Goal: Information Seeking & Learning: Learn about a topic

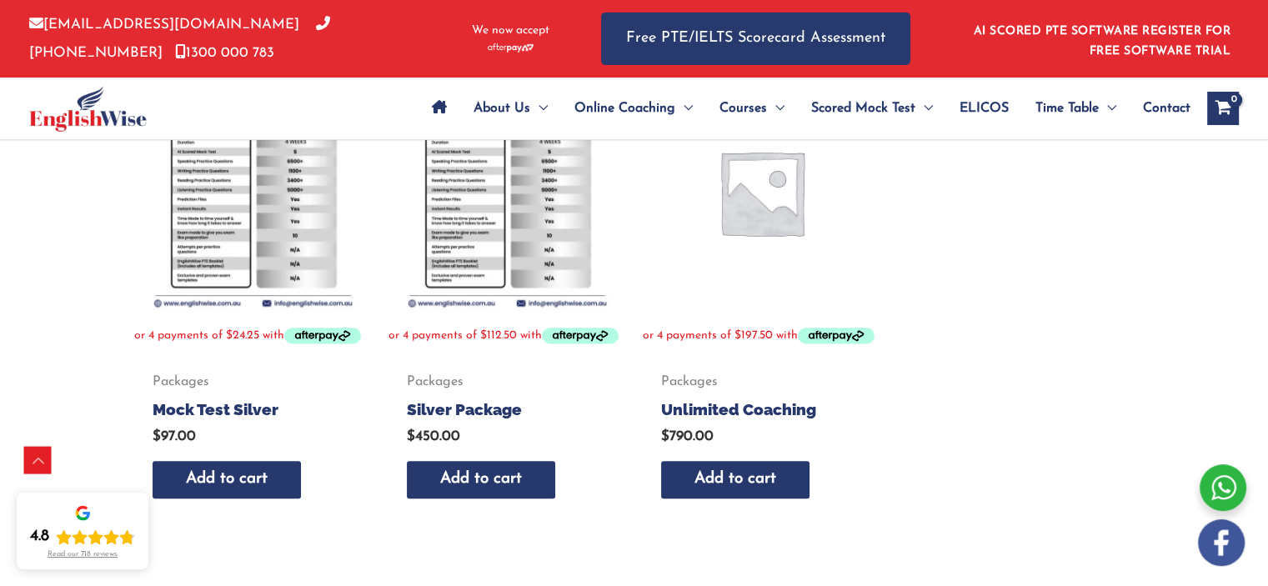
scroll to position [810, 0]
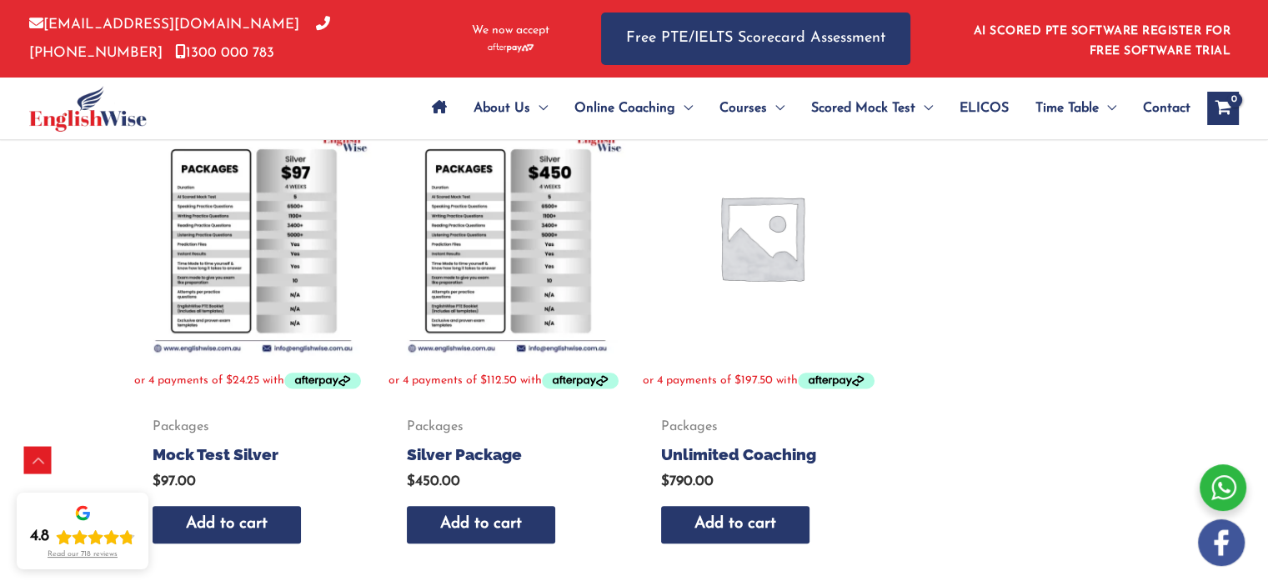
click at [263, 308] on img at bounding box center [253, 237] width 238 height 238
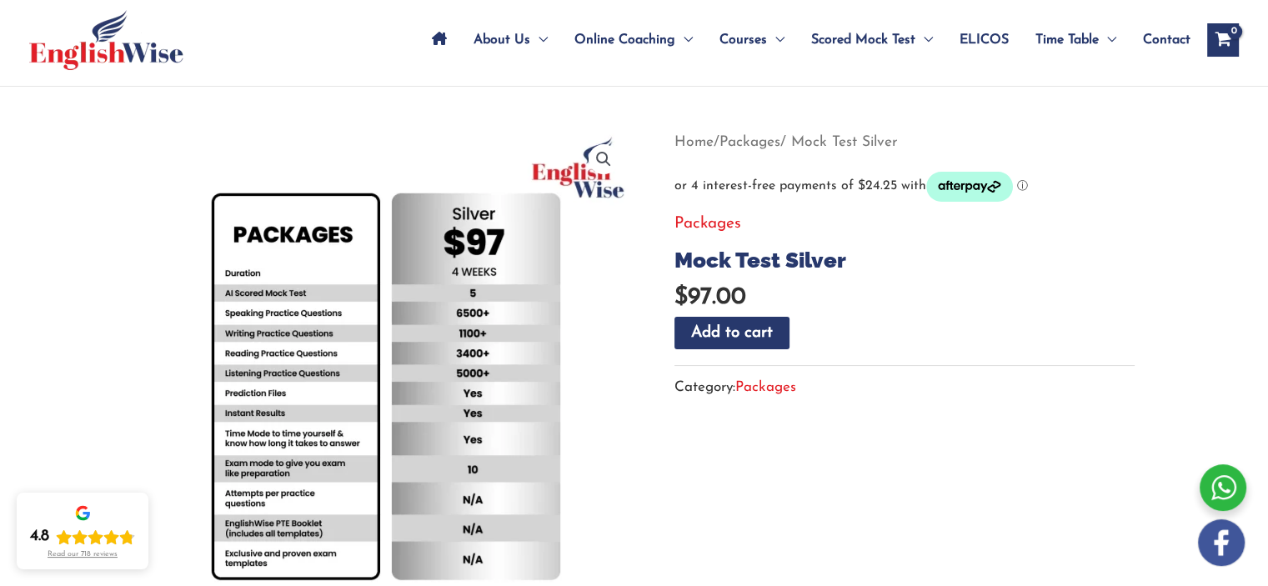
scroll to position [167, 0]
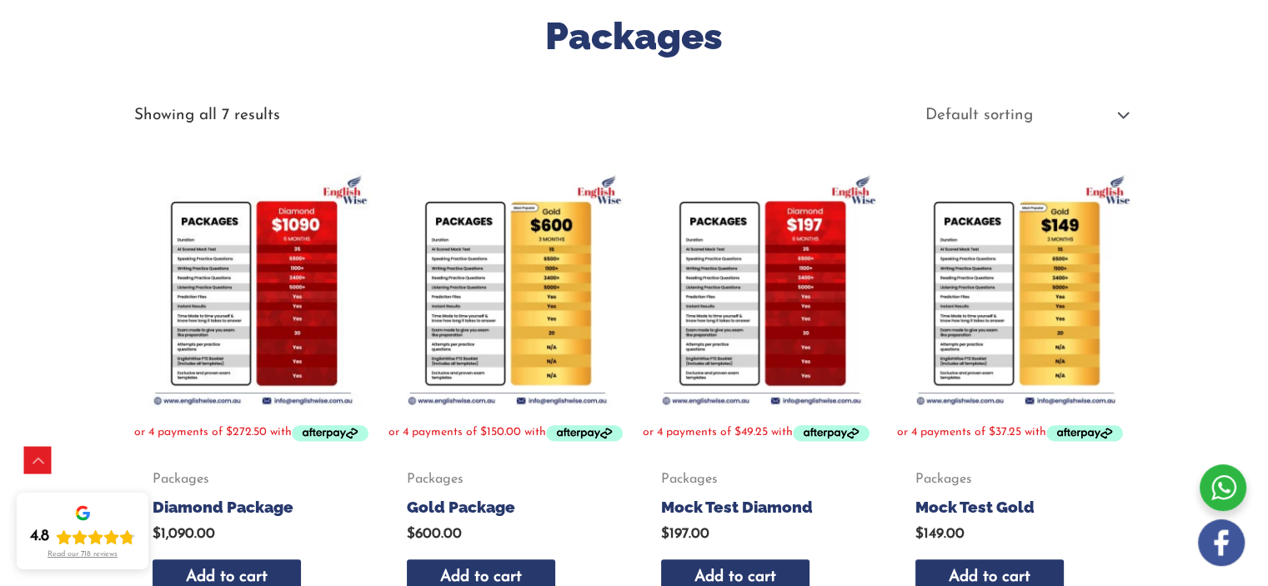
scroll to position [294, 0]
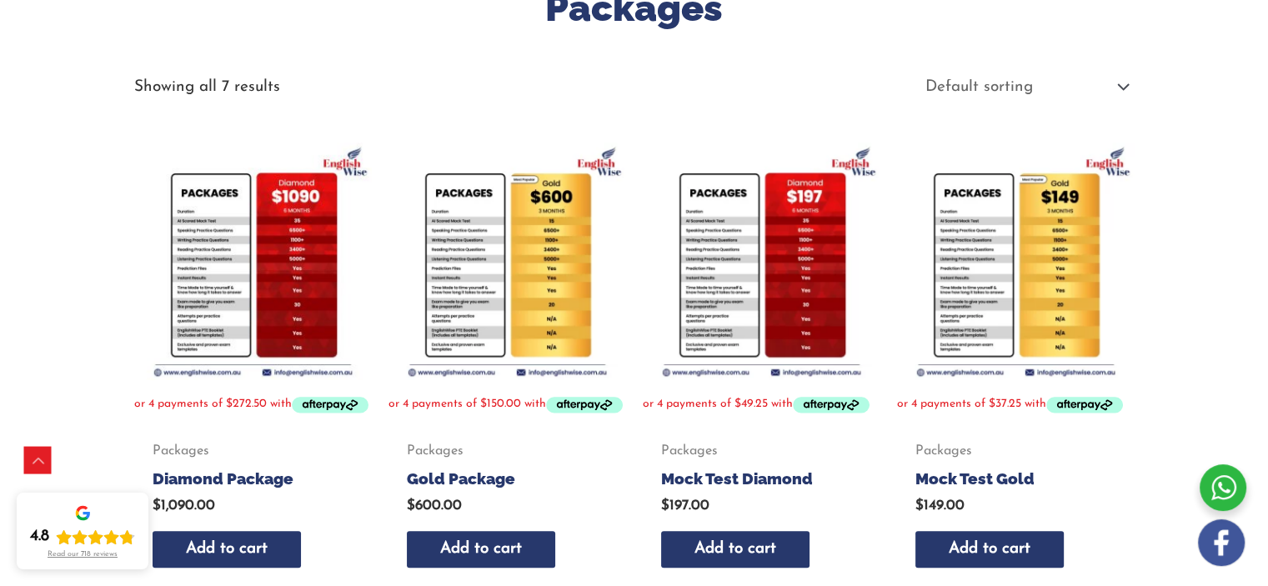
click at [723, 249] on img at bounding box center [762, 262] width 238 height 238
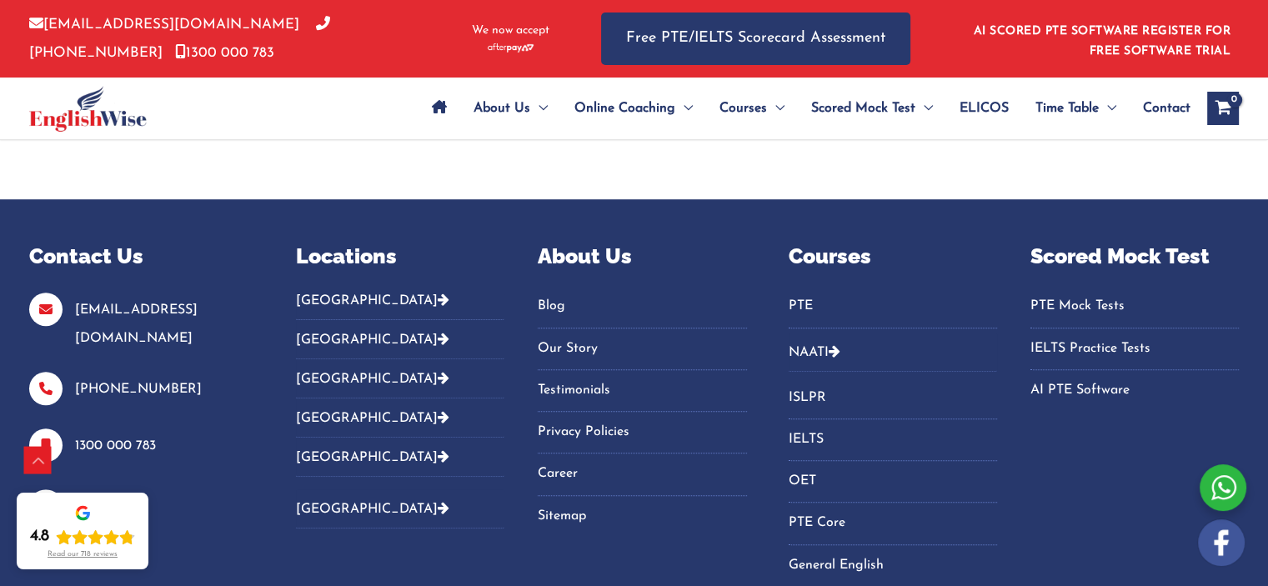
scroll to position [750, 0]
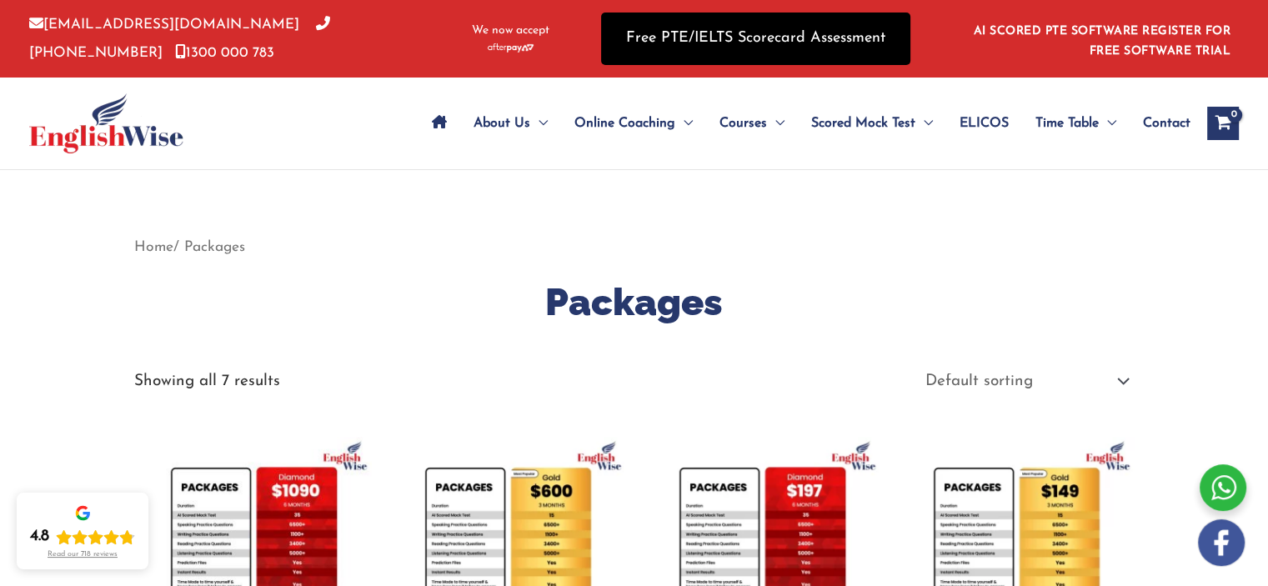
click at [686, 49] on link "Free PTE/IELTS Scorecard Assessment" at bounding box center [755, 39] width 309 height 53
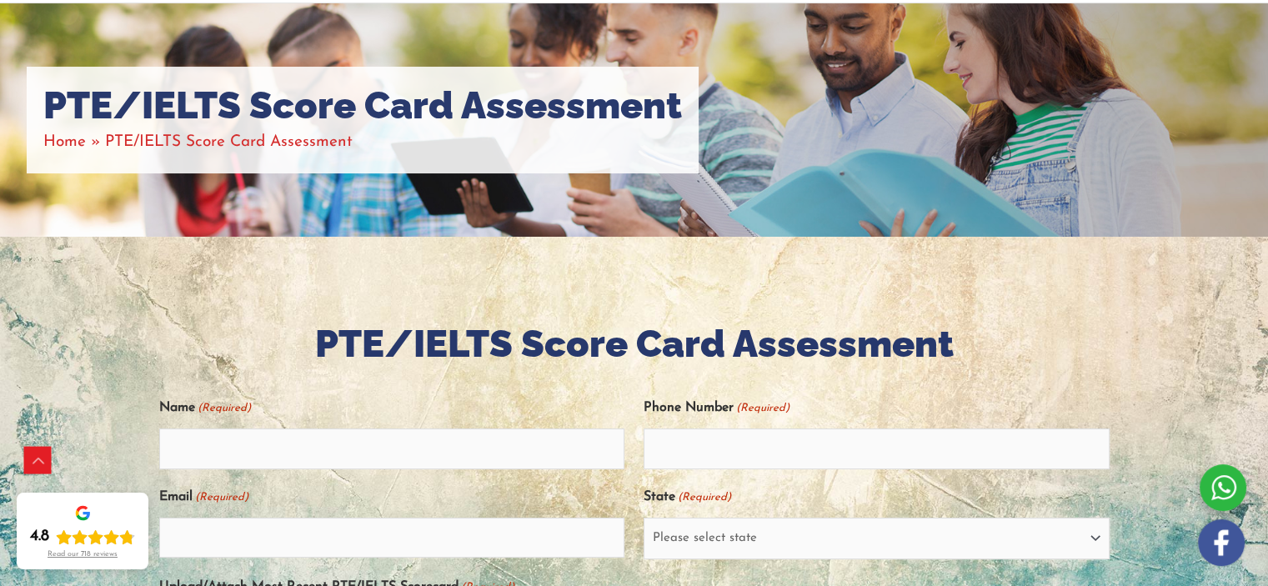
scroll to position [417, 0]
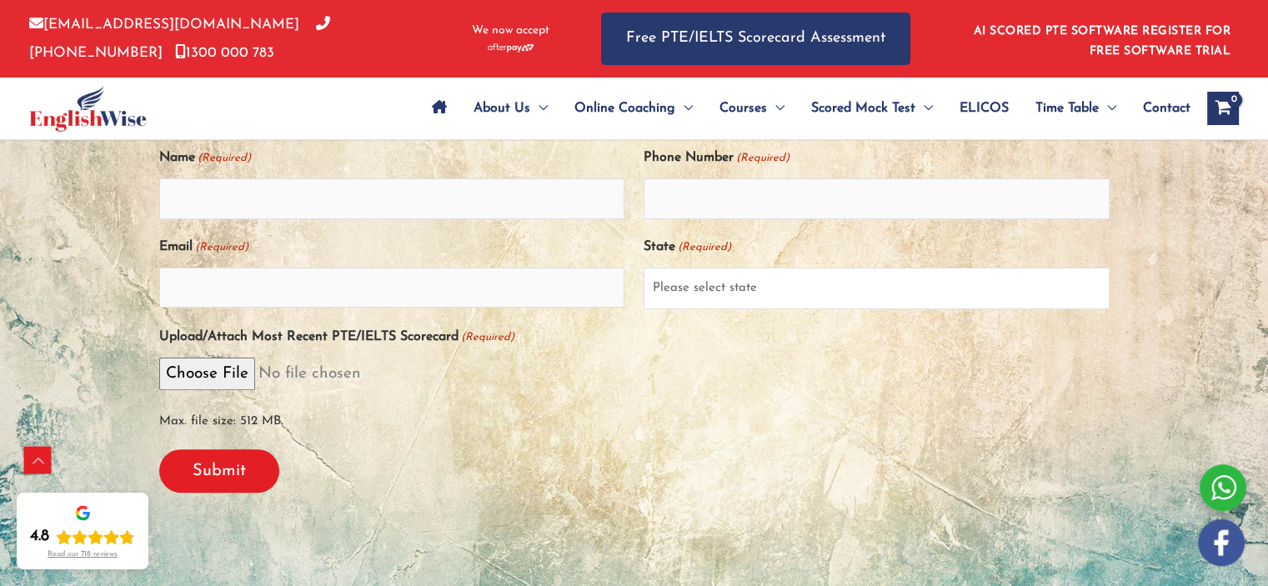
click at [697, 280] on select "Please select state New South Wales (NSW) Victoria (VIC) Queensland (QLD) South…" at bounding box center [876, 289] width 466 height 42
click at [466, 409] on span "Max. file size: 512 MB." at bounding box center [634, 416] width 950 height 38
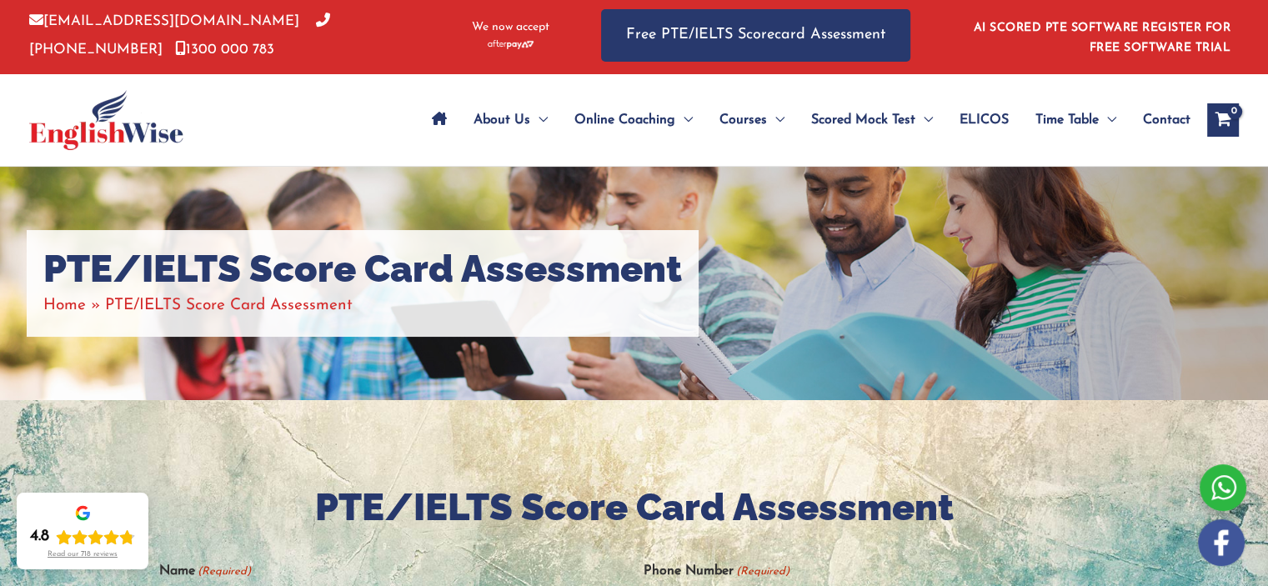
scroll to position [0, 0]
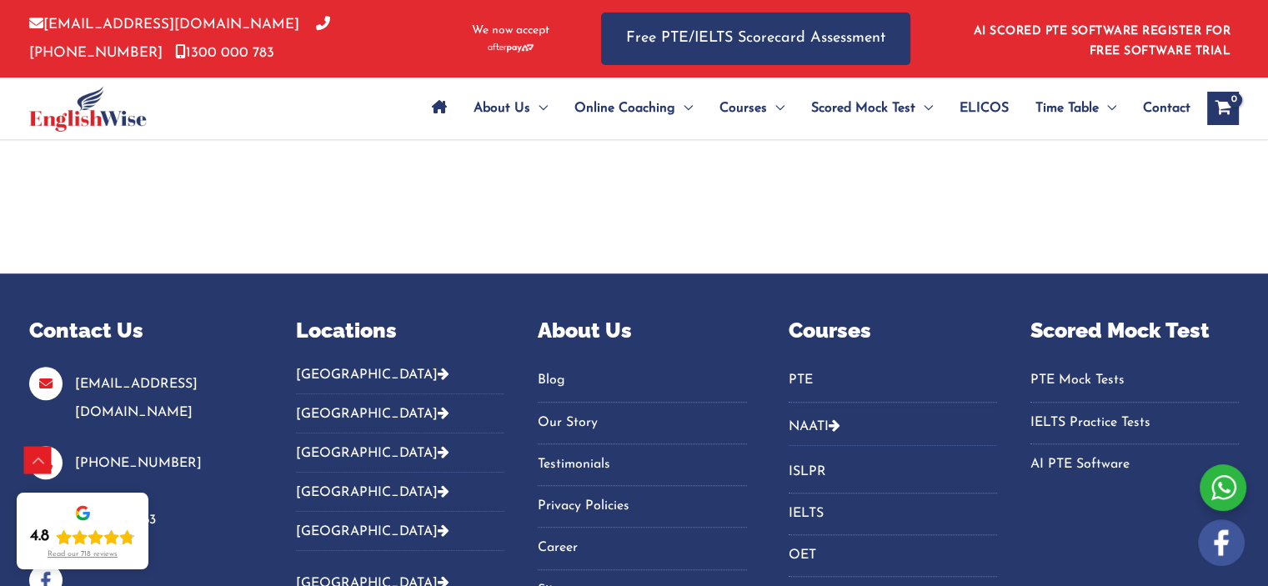
scroll to position [1333, 0]
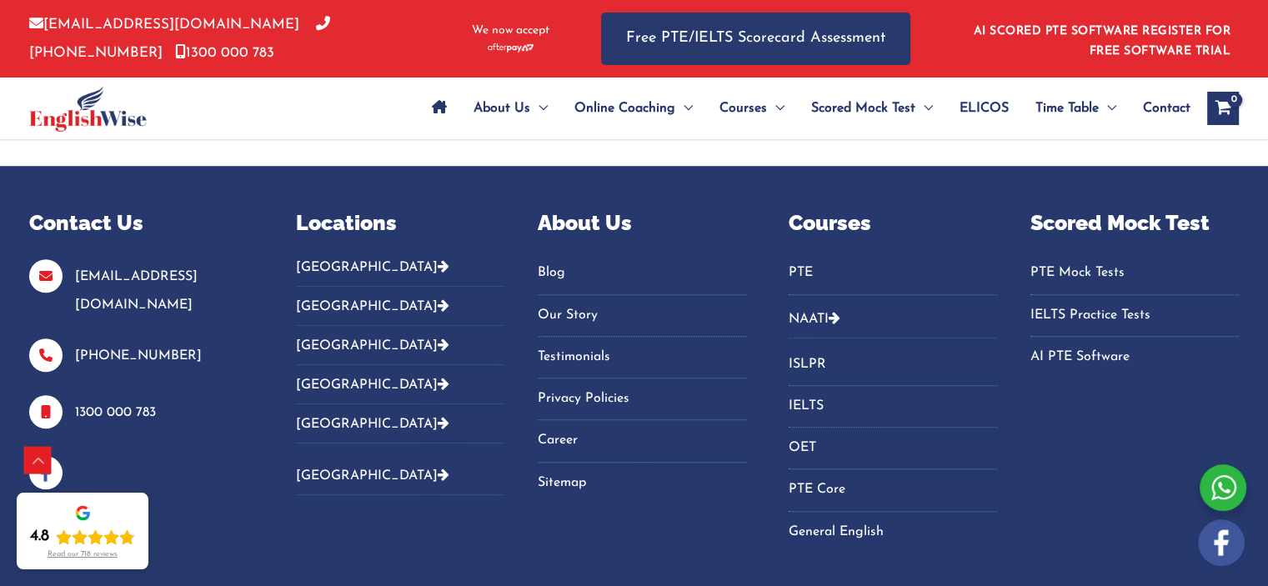
click at [809, 326] on link "NAATI" at bounding box center [808, 319] width 40 height 13
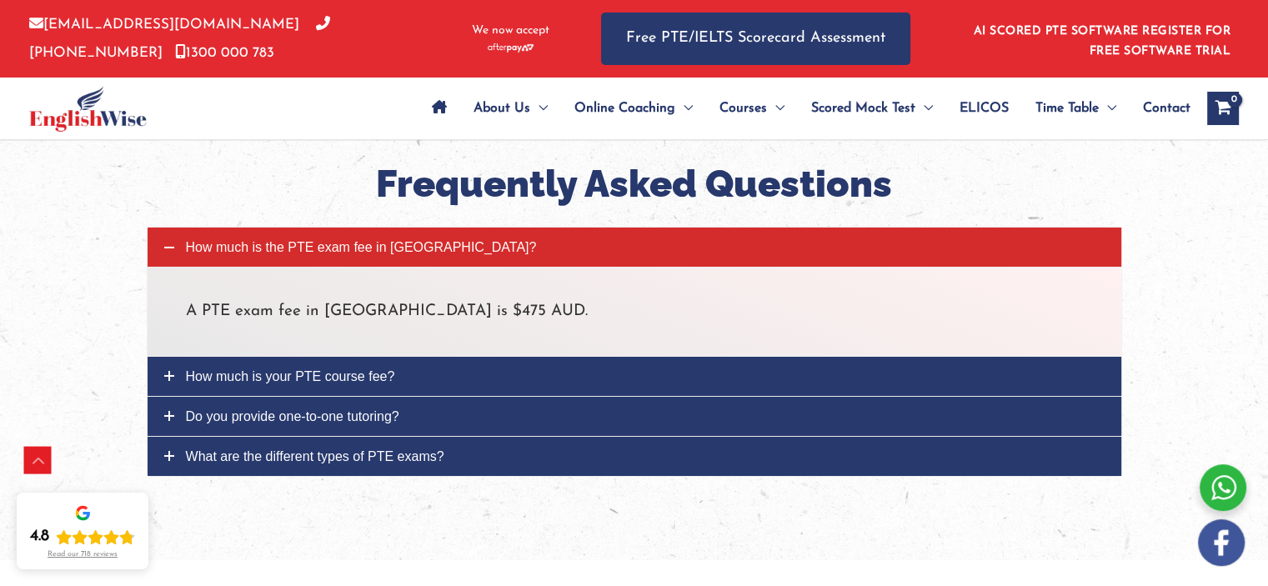
scroll to position [5781, 0]
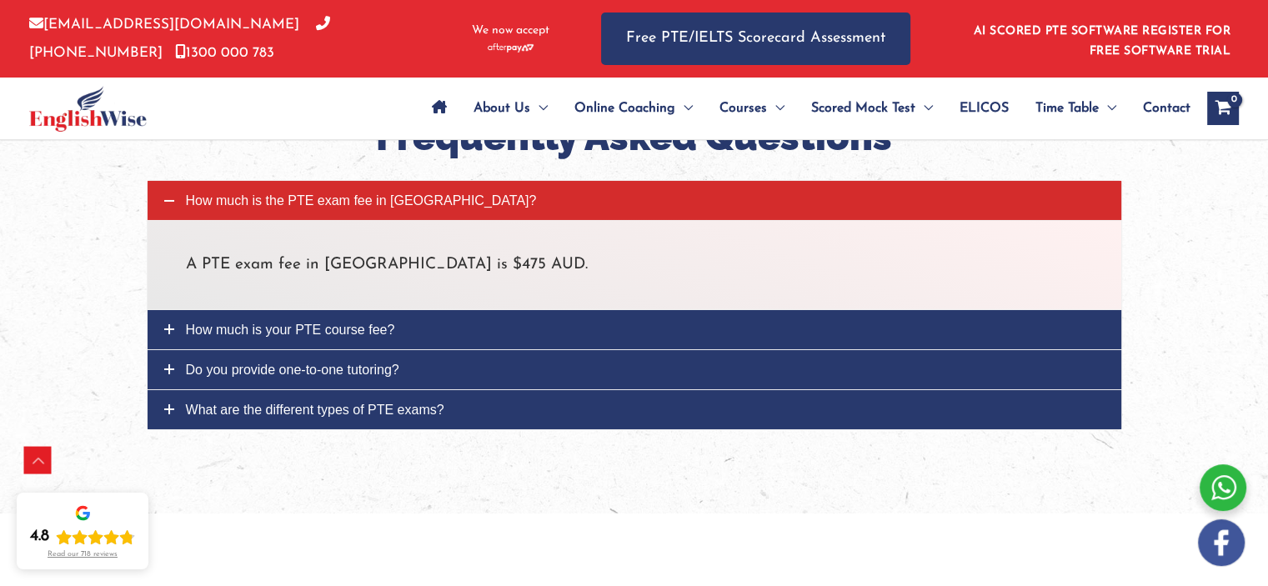
click at [171, 324] on icon at bounding box center [169, 329] width 10 height 10
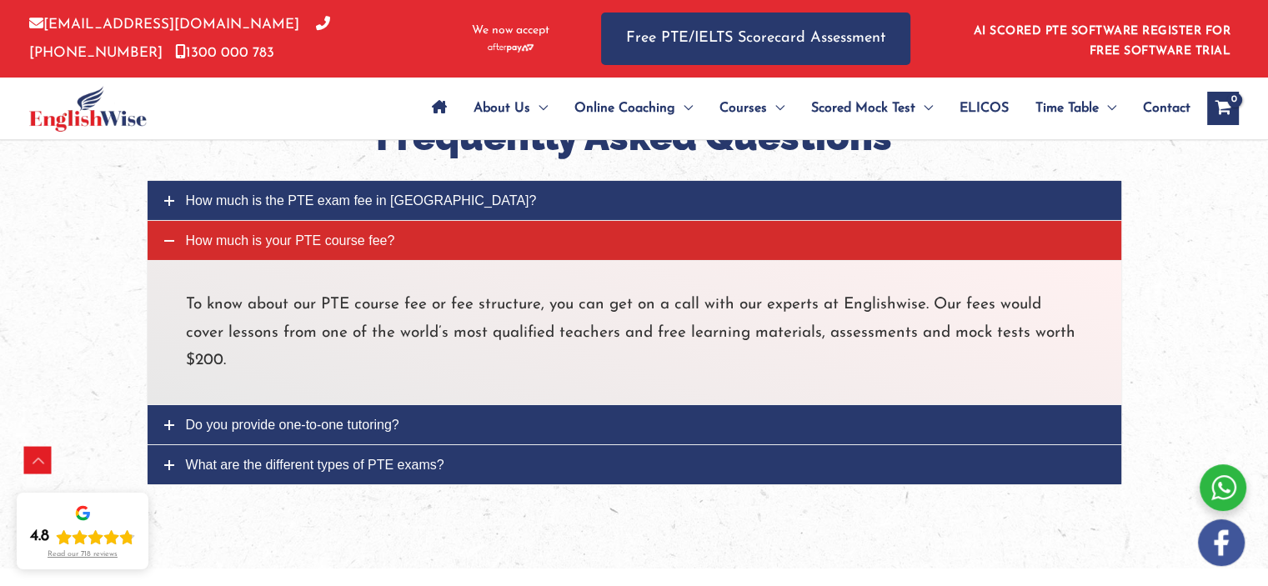
click at [174, 405] on link "Do you provide one-to-one tutoring?" at bounding box center [634, 424] width 973 height 39
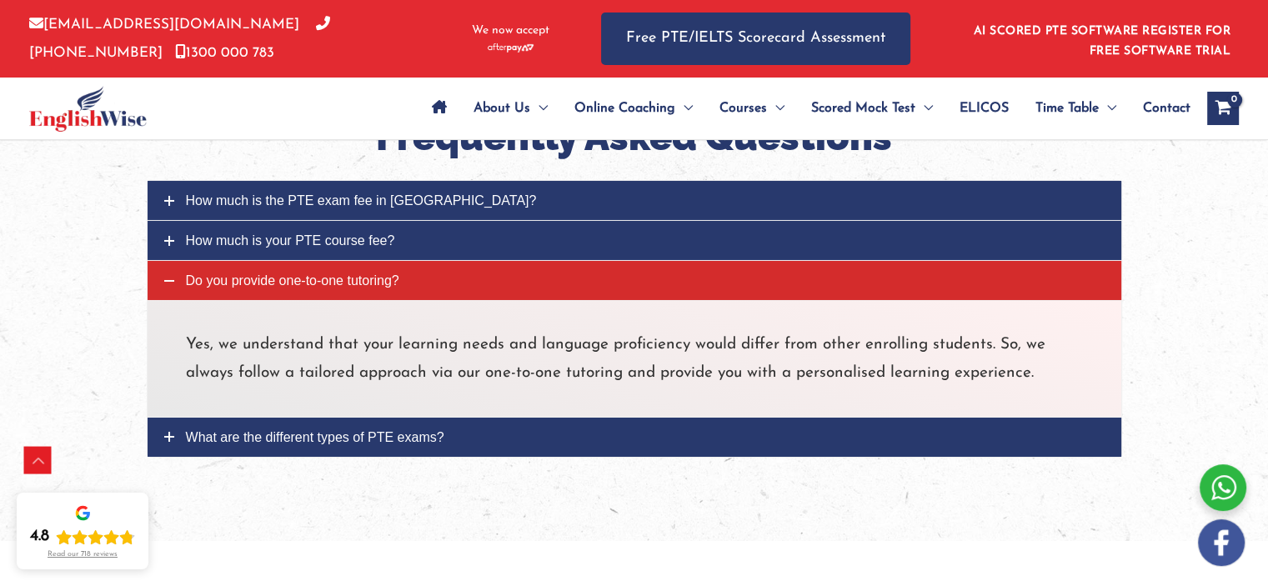
click at [171, 418] on link "What are the different types of PTE exams?" at bounding box center [634, 437] width 973 height 39
